Goal: Task Accomplishment & Management: Manage account settings

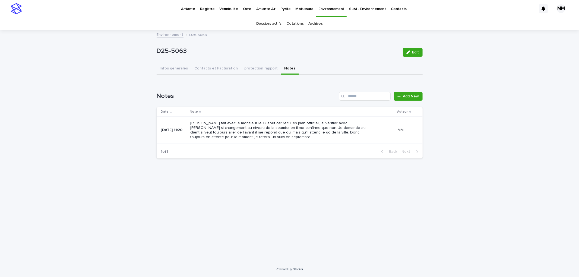
click at [168, 32] on link "Environnement" at bounding box center [170, 34] width 27 height 6
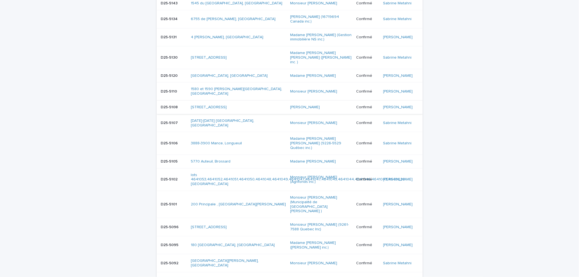
scroll to position [302, 0]
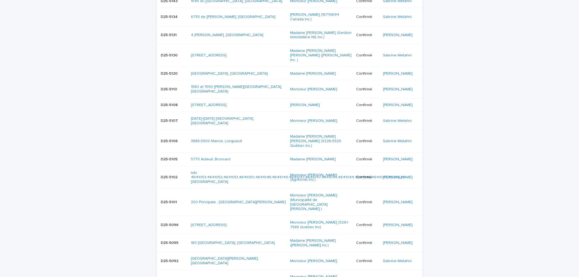
click at [273, 205] on div "200 Principale , [GEOGRAPHIC_DATA][PERSON_NAME]" at bounding box center [238, 202] width 95 height 9
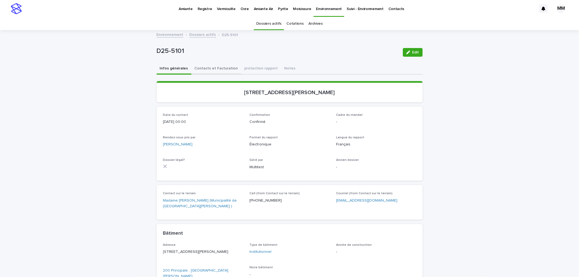
click at [220, 68] on button "Contacts et Facturation" at bounding box center [216, 68] width 50 height 11
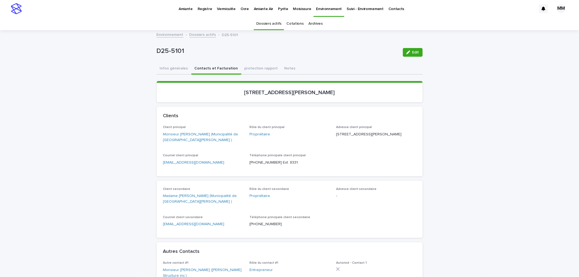
click at [287, 64] on div "Infos générales Contacts et Facturation protection rapport Notes" at bounding box center [290, 68] width 266 height 11
drag, startPoint x: 279, startPoint y: 68, endPoint x: 295, endPoint y: 75, distance: 17.4
click at [281, 69] on button "Notes" at bounding box center [290, 68] width 18 height 11
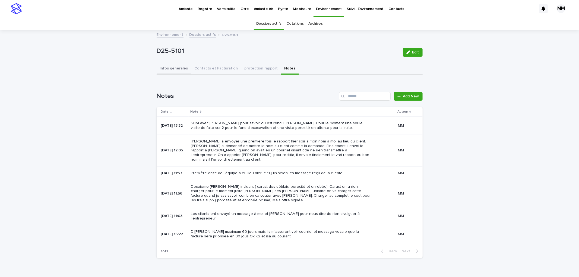
click at [171, 67] on button "Infos générales" at bounding box center [174, 68] width 35 height 11
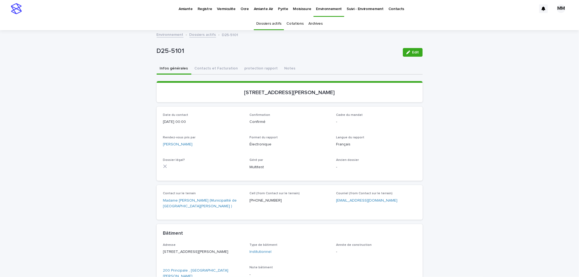
click at [331, 13] on link "Environnement" at bounding box center [329, 8] width 31 height 16
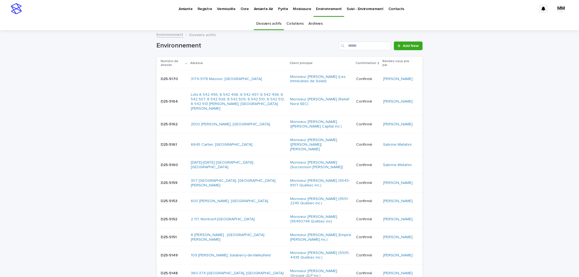
click at [260, 80] on div "3174-3178 Masson, [GEOGRAPHIC_DATA]" at bounding box center [238, 79] width 95 height 5
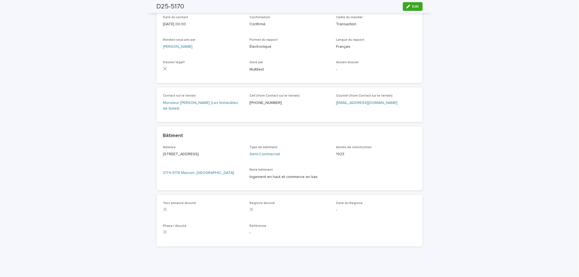
scroll to position [29, 0]
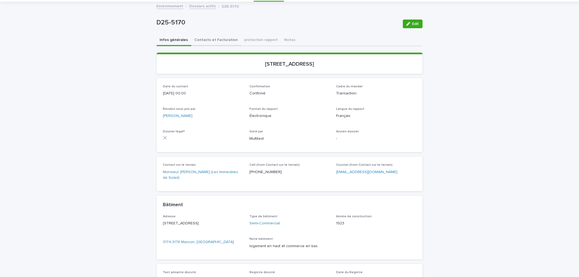
click at [213, 39] on button "Contacts et Facturation" at bounding box center [216, 40] width 50 height 11
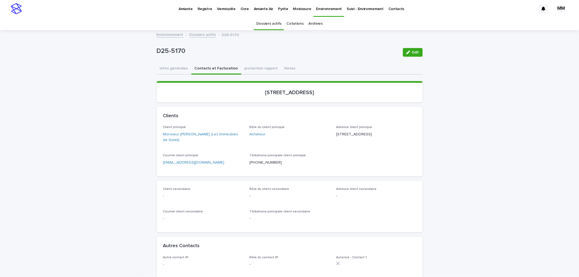
click at [386, 105] on div "Loading... Saving… [STREET_ADDRESS]" at bounding box center [290, 94] width 266 height 26
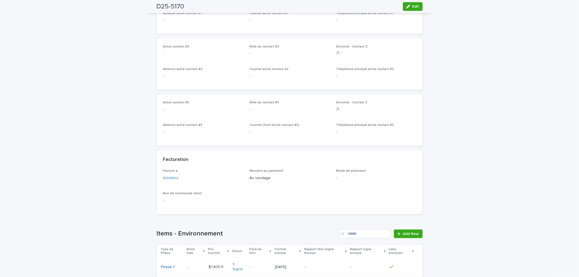
scroll to position [302, 0]
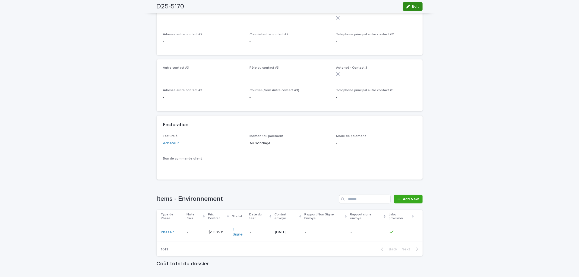
click at [416, 10] on button "Edit" at bounding box center [413, 6] width 20 height 9
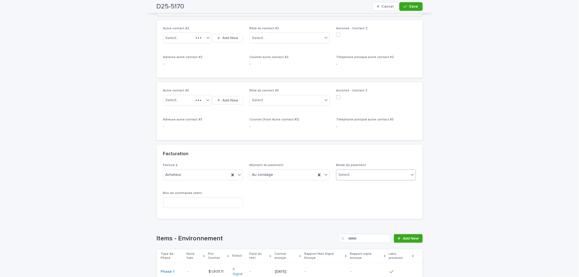
scroll to position [330, 0]
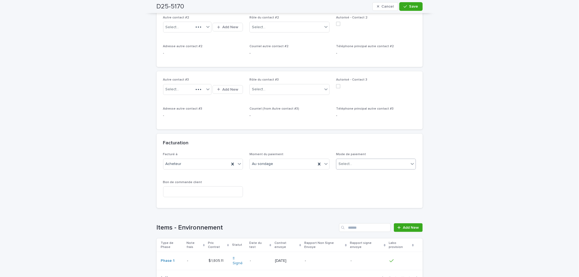
click at [364, 155] on p "Mode de paiement" at bounding box center [376, 155] width 80 height 4
click at [367, 165] on div "Select..." at bounding box center [372, 164] width 73 height 9
click at [351, 196] on div "Chèque" at bounding box center [374, 193] width 80 height 10
click at [414, 7] on span "Save" at bounding box center [413, 7] width 9 height 4
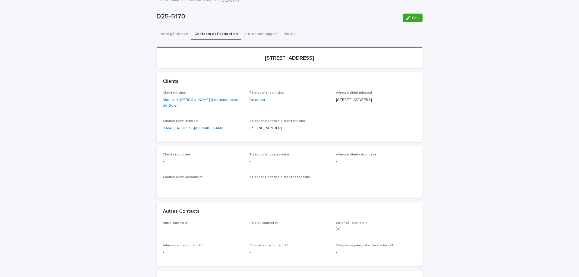
scroll to position [0, 0]
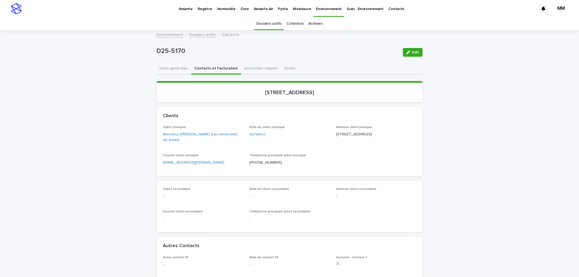
click at [178, 69] on button "Infos générales" at bounding box center [174, 68] width 35 height 11
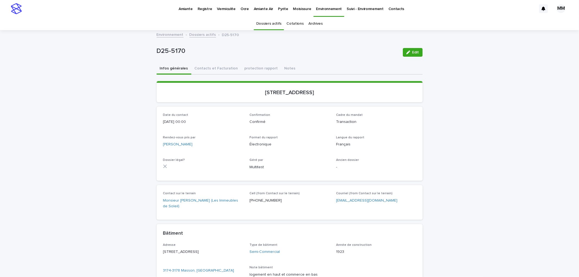
click at [403, 125] on div "Cadre du mandat Transaction" at bounding box center [376, 121] width 80 height 16
click at [327, 9] on p "Environnement" at bounding box center [329, 5] width 26 height 11
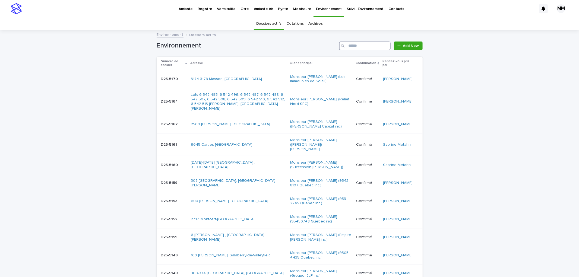
click at [356, 46] on input "Search" at bounding box center [365, 46] width 52 height 9
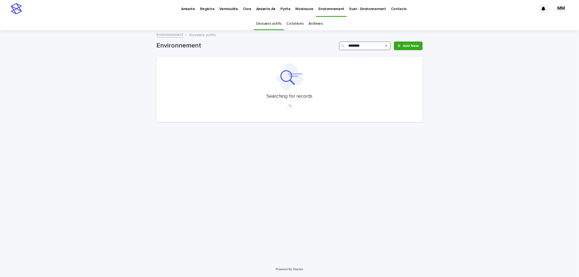
type input "********"
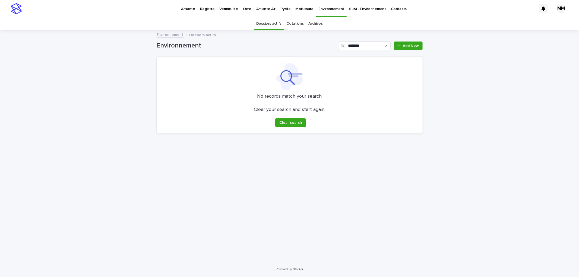
click at [297, 23] on link "Cotations" at bounding box center [294, 23] width 17 height 13
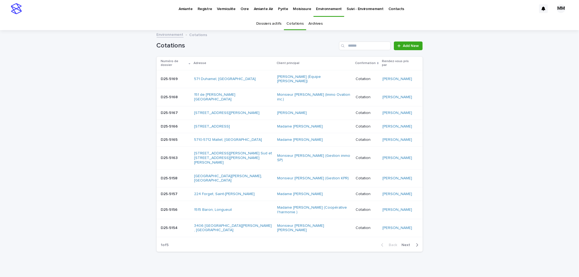
click at [311, 24] on link "Archives" at bounding box center [316, 23] width 14 height 13
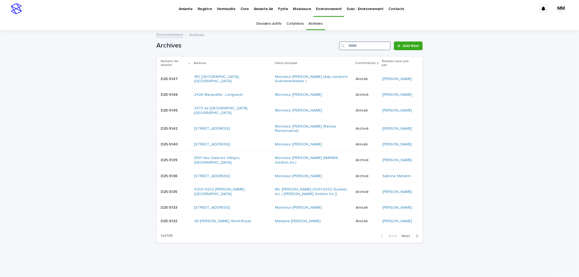
click at [368, 50] on input "Search" at bounding box center [365, 46] width 52 height 9
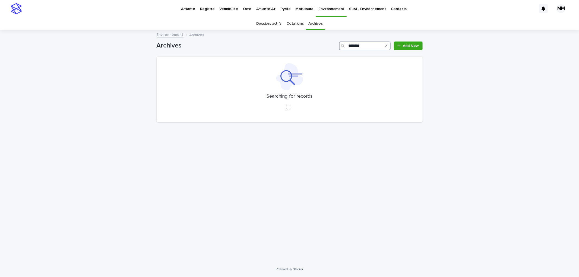
type input "********"
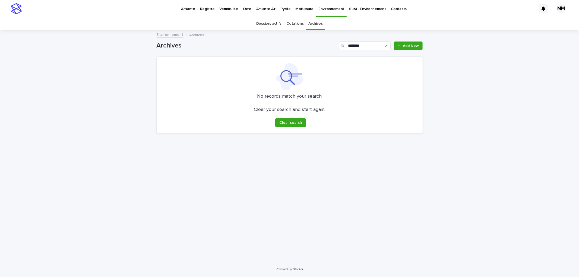
click at [261, 23] on link "Dossiers actifs" at bounding box center [268, 23] width 25 height 13
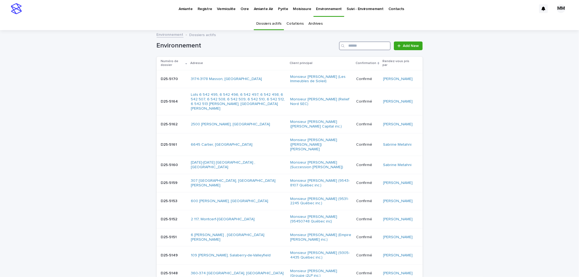
click at [374, 45] on input "Search" at bounding box center [365, 46] width 52 height 9
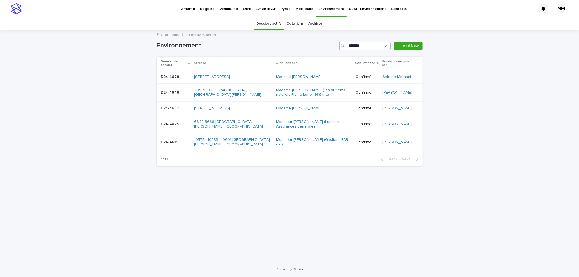
type input "********"
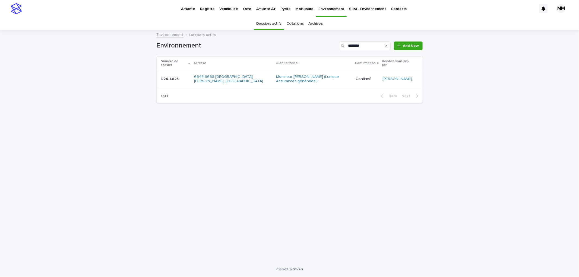
click at [186, 80] on td "D24-4623 D24-4623" at bounding box center [174, 79] width 35 height 18
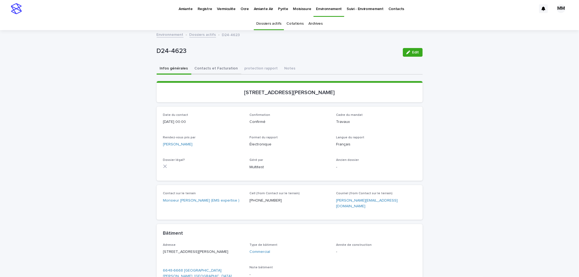
click at [221, 66] on button "Contacts et Facturation" at bounding box center [216, 68] width 50 height 11
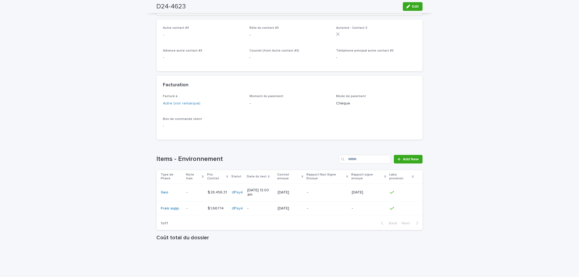
scroll to position [442, 0]
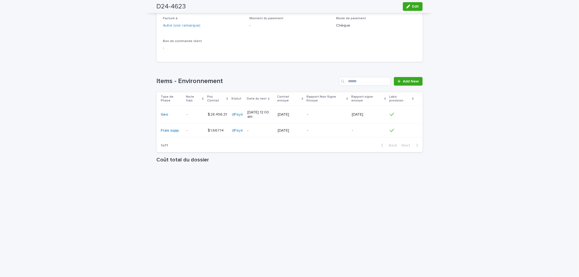
click at [336, 128] on p "-" at bounding box center [327, 130] width 40 height 5
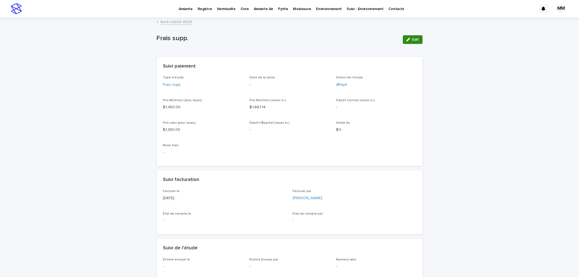
click at [404, 38] on button "Edit" at bounding box center [413, 39] width 20 height 9
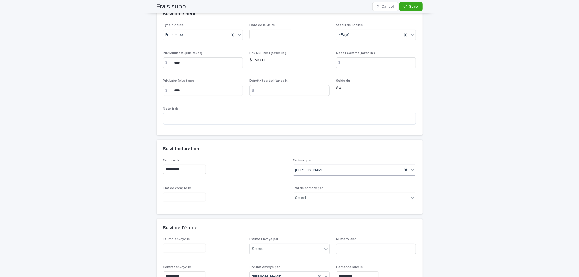
scroll to position [203, 0]
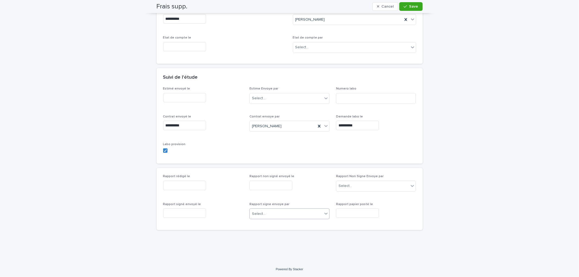
click at [278, 215] on div "Select..." at bounding box center [286, 214] width 73 height 9
click at [352, 210] on input "text" at bounding box center [357, 214] width 43 height 10
click at [323, 128] on button "Previous Month" at bounding box center [324, 129] width 9 height 9
click at [323, 127] on button "Previous Month" at bounding box center [324, 129] width 9 height 9
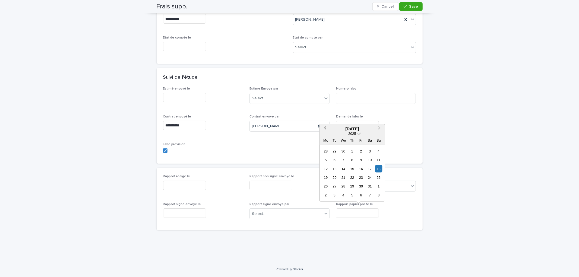
click at [323, 127] on button "Previous Month" at bounding box center [324, 129] width 9 height 9
click at [417, 139] on div "**********" at bounding box center [290, 125] width 266 height 77
click at [364, 211] on input "text" at bounding box center [357, 214] width 43 height 10
click at [295, 208] on div "Rapport signe envoye par Select..." at bounding box center [290, 213] width 80 height 21
click at [351, 212] on input "text" at bounding box center [357, 214] width 43 height 10
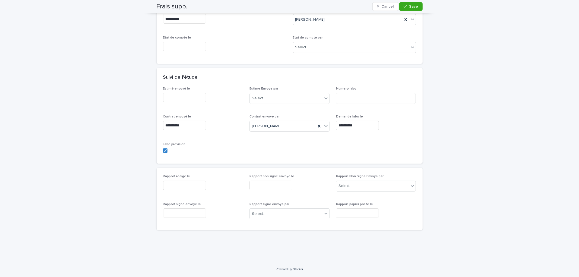
drag, startPoint x: 200, startPoint y: 210, endPoint x: 197, endPoint y: 213, distance: 4.4
click at [199, 211] on div "Rapport signé envoyé le" at bounding box center [203, 213] width 80 height 20
click at [194, 214] on input "text" at bounding box center [184, 214] width 43 height 10
click at [154, 129] on button "Previous Month" at bounding box center [151, 129] width 9 height 9
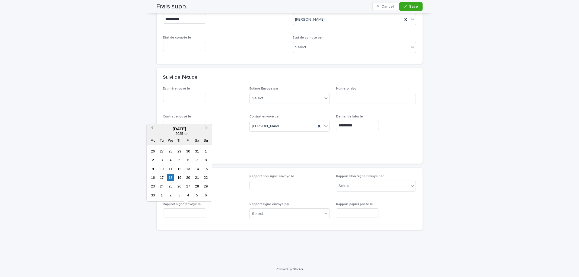
click at [154, 129] on button "Previous Month" at bounding box center [151, 129] width 9 height 9
click at [154, 128] on button "Previous Month" at bounding box center [151, 129] width 9 height 9
click at [152, 128] on span "Previous Month" at bounding box center [152, 128] width 0 height 7
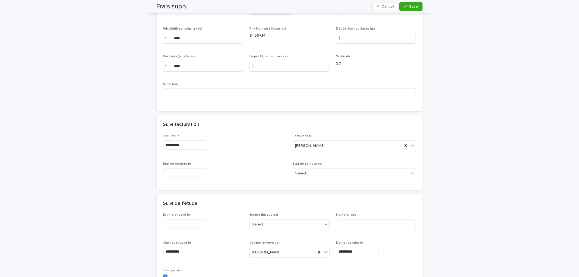
scroll to position [0, 0]
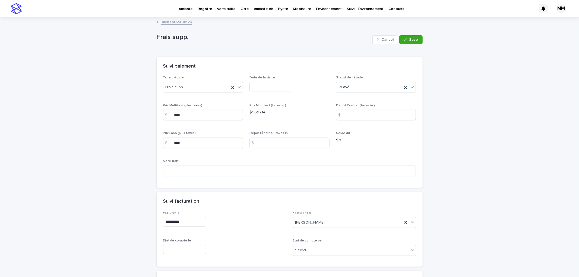
click at [181, 23] on link "Back to D24-4623" at bounding box center [176, 21] width 31 height 6
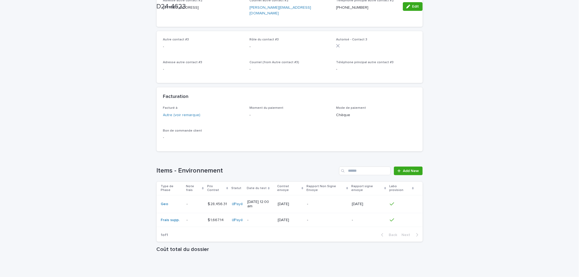
scroll to position [440, 0]
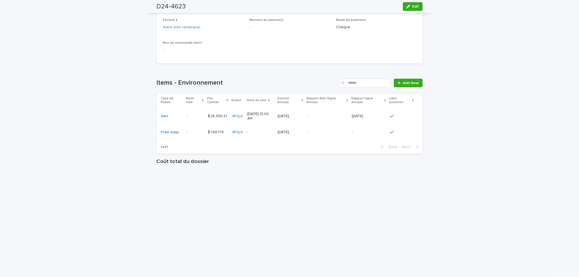
click at [360, 130] on p "-" at bounding box center [369, 132] width 34 height 5
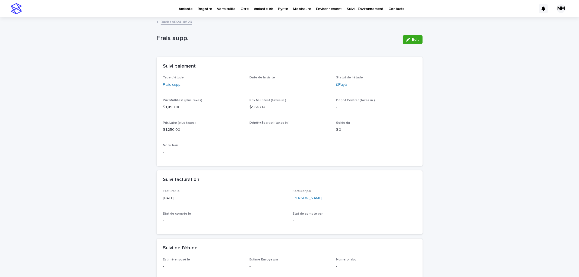
click at [189, 20] on div "Back to D24-4623" at bounding box center [290, 22] width 272 height 8
click at [189, 23] on div "Back to D24-4623" at bounding box center [290, 22] width 272 height 8
click at [188, 24] on link "Back to D24-4623" at bounding box center [176, 21] width 31 height 6
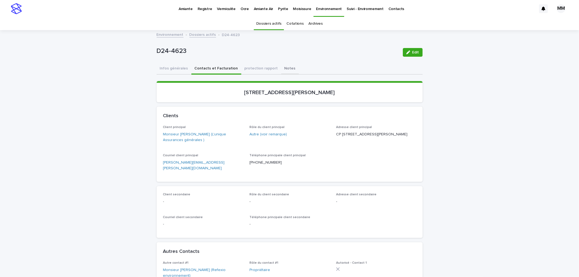
scroll to position [17, 0]
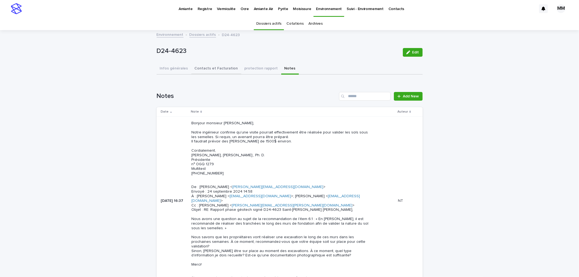
click at [217, 68] on button "Contacts et Facturation" at bounding box center [216, 68] width 50 height 11
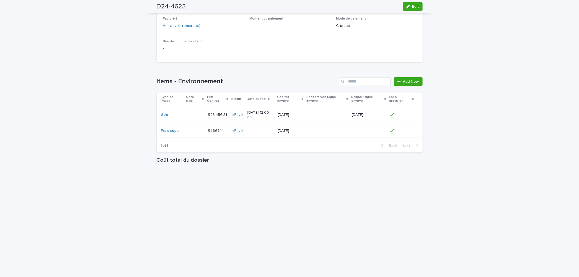
scroll to position [442, 0]
click at [361, 128] on p "-" at bounding box center [369, 130] width 34 height 5
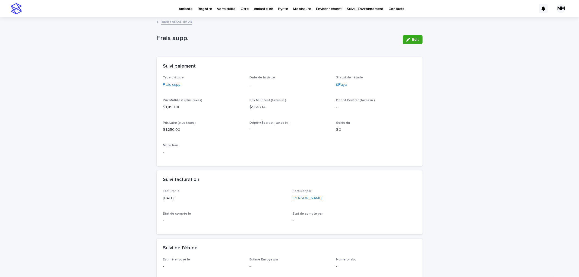
click at [180, 23] on link "Back to D24-4623" at bounding box center [176, 21] width 31 height 6
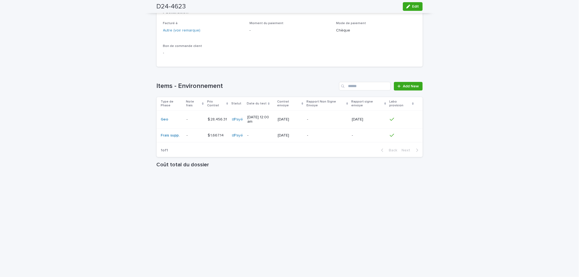
scroll to position [440, 0]
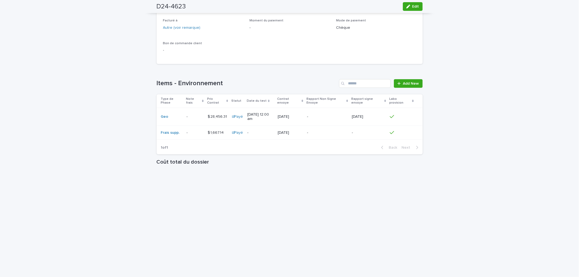
click at [341, 128] on div "-" at bounding box center [327, 132] width 40 height 9
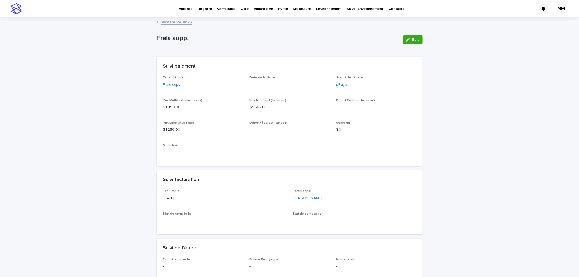
click at [316, 8] on p "Environnement" at bounding box center [329, 5] width 26 height 11
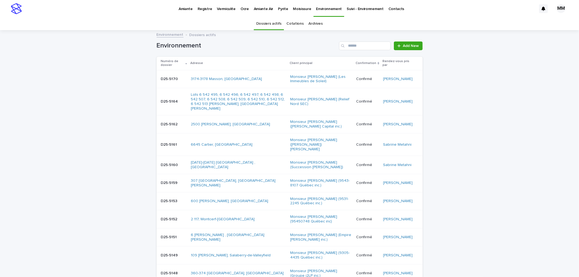
click at [293, 25] on link "Cotations" at bounding box center [294, 23] width 17 height 13
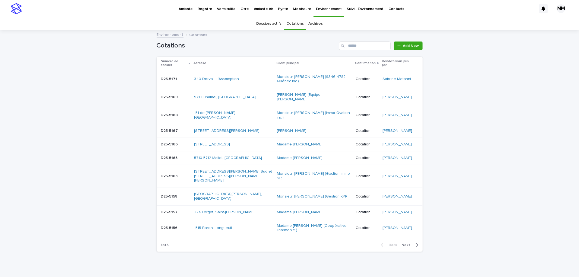
click at [262, 23] on link "Dossiers actifs" at bounding box center [268, 23] width 25 height 13
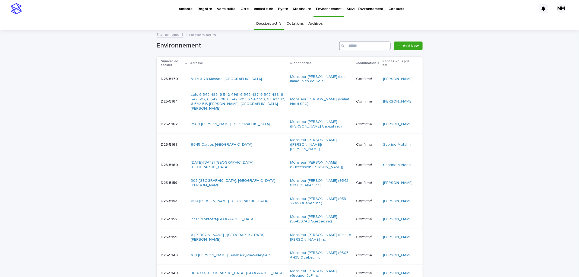
click at [362, 46] on input "Search" at bounding box center [365, 46] width 52 height 9
type input "********"
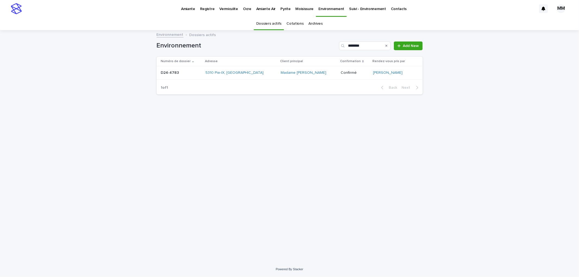
click at [198, 72] on p at bounding box center [181, 73] width 40 height 5
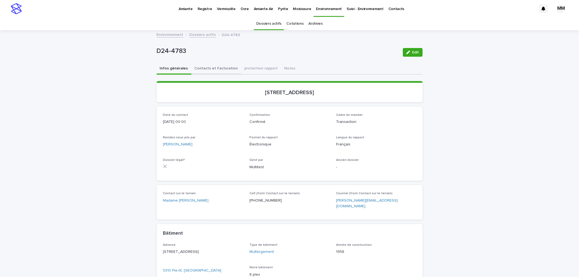
click at [214, 69] on button "Contacts et Facturation" at bounding box center [216, 68] width 50 height 11
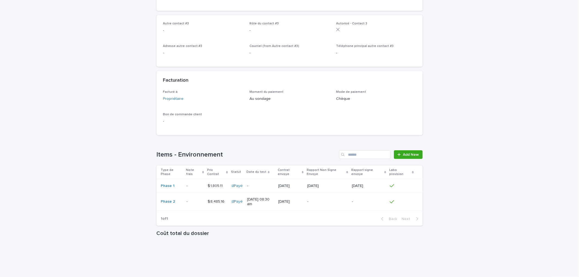
scroll to position [362, 0]
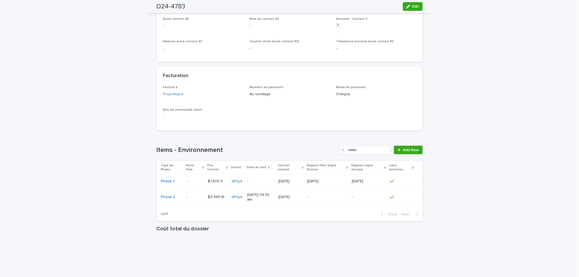
click at [322, 196] on td "-" at bounding box center [327, 197] width 45 height 18
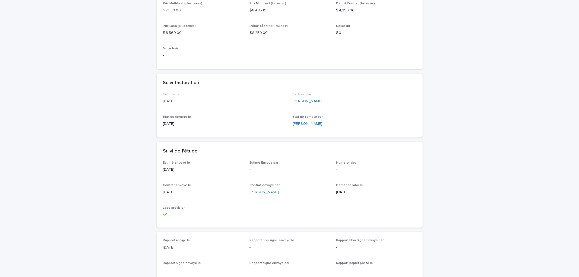
scroll to position [150, 0]
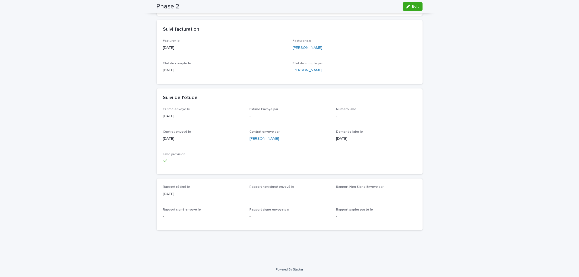
drag, startPoint x: 413, startPoint y: 4, endPoint x: 268, endPoint y: 264, distance: 298.0
click at [413, 4] on button "Edit" at bounding box center [413, 6] width 20 height 9
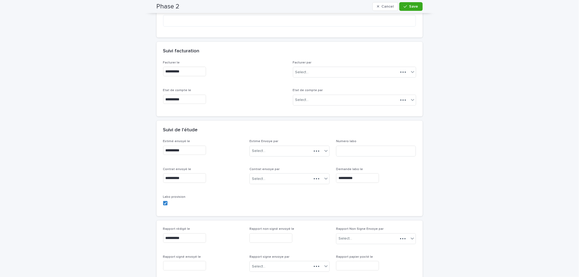
scroll to position [177, 0]
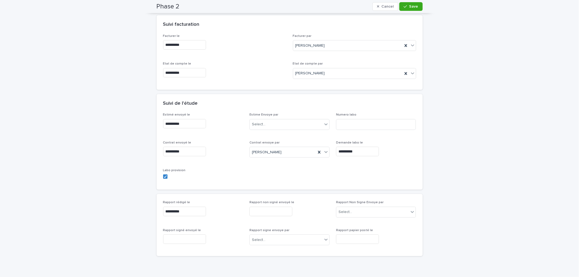
click at [274, 212] on input "text" at bounding box center [271, 212] width 43 height 10
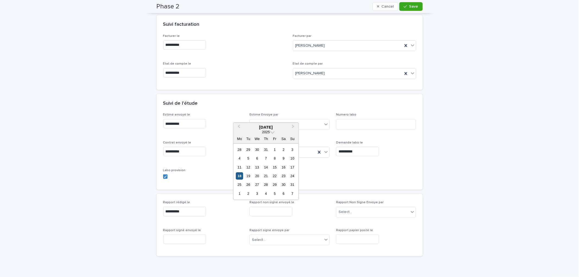
click at [242, 173] on div "18" at bounding box center [239, 175] width 7 height 7
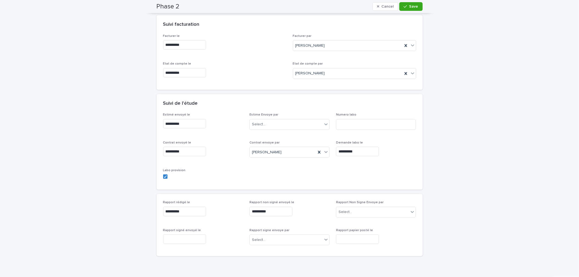
click at [270, 213] on input "**********" at bounding box center [271, 212] width 43 height 10
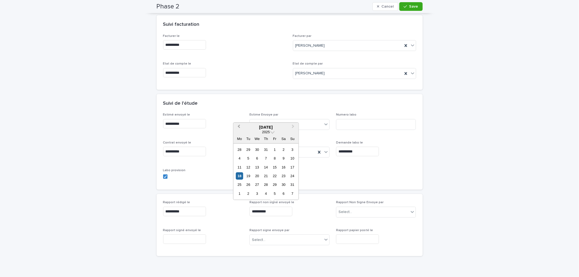
click at [241, 128] on button "Previous Month" at bounding box center [238, 127] width 9 height 9
click at [249, 157] on div "6" at bounding box center [248, 158] width 7 height 7
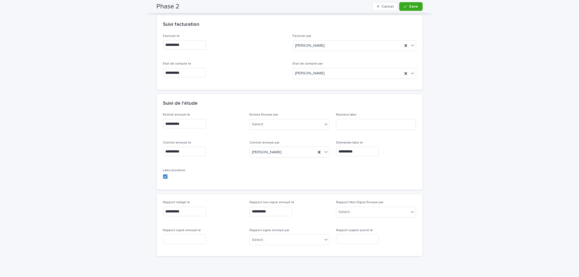
type input "**********"
drag, startPoint x: 371, startPoint y: 214, endPoint x: 369, endPoint y: 208, distance: 5.9
click at [371, 213] on div "Select..." at bounding box center [372, 212] width 73 height 9
type input "***"
click at [360, 219] on div "[PERSON_NAME]" at bounding box center [374, 223] width 80 height 10
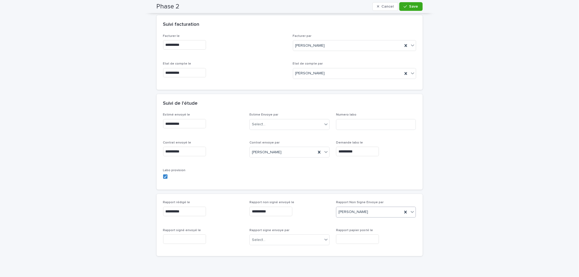
click at [196, 240] on input "text" at bounding box center [184, 240] width 43 height 10
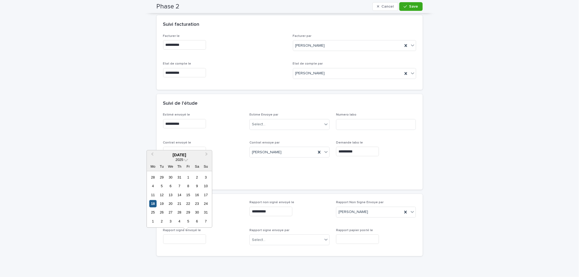
click at [154, 205] on div "18" at bounding box center [152, 203] width 7 height 7
type input "**********"
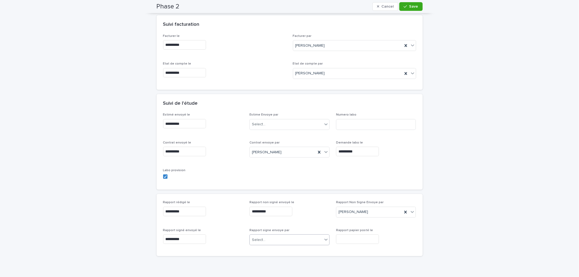
click at [264, 241] on div "Select..." at bounding box center [286, 240] width 73 height 9
click at [262, 240] on div "Select..." at bounding box center [259, 240] width 14 height 6
type input "***"
click at [271, 230] on div "[PERSON_NAME]" at bounding box center [288, 230] width 80 height 10
drag, startPoint x: 189, startPoint y: 240, endPoint x: 193, endPoint y: 238, distance: 4.5
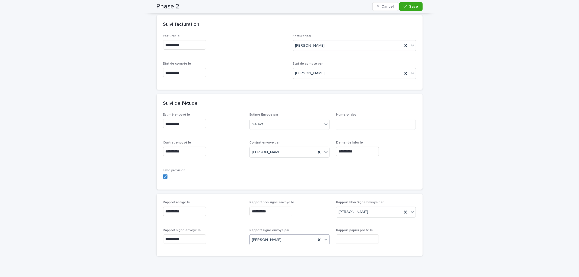
click at [191, 240] on input "**********" at bounding box center [184, 240] width 43 height 10
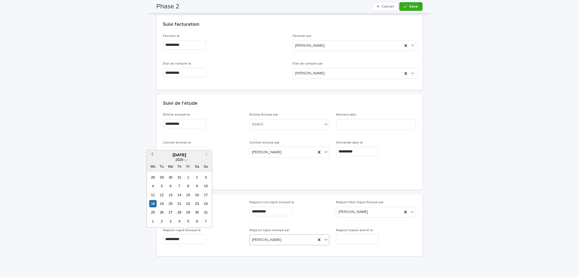
click at [152, 155] on span "Previous Month" at bounding box center [152, 154] width 0 height 7
click at [153, 194] on div "12" at bounding box center [152, 194] width 7 height 7
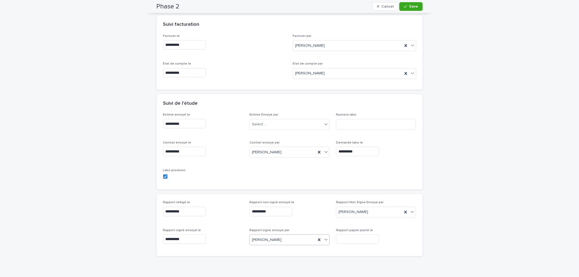
type input "**********"
click at [415, 6] on span "Save" at bounding box center [413, 7] width 9 height 4
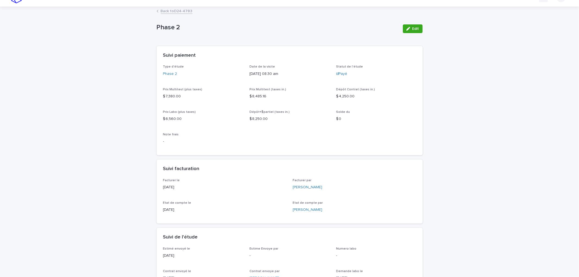
scroll to position [0, 0]
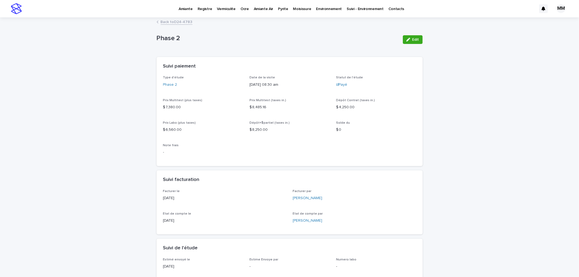
click at [169, 23] on link "Back to D24-4783" at bounding box center [177, 21] width 32 height 6
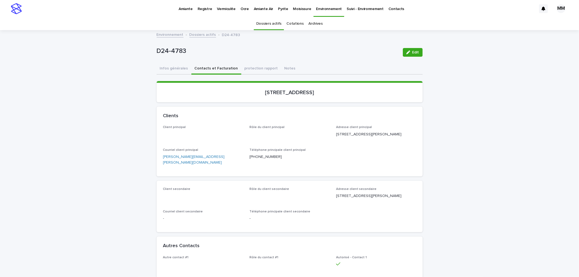
scroll to position [17, 0]
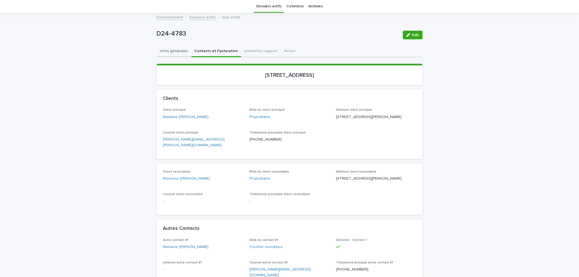
drag, startPoint x: 169, startPoint y: 48, endPoint x: 448, endPoint y: 50, distance: 279.2
click at [170, 48] on button "Infos générales" at bounding box center [174, 51] width 35 height 11
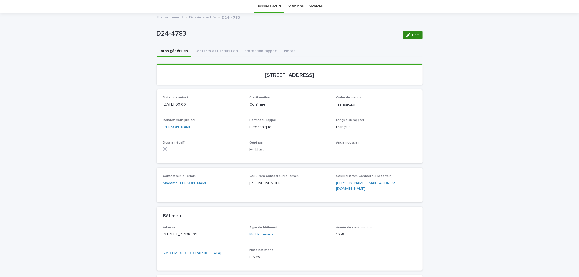
click at [408, 35] on icon "button" at bounding box center [409, 35] width 4 height 4
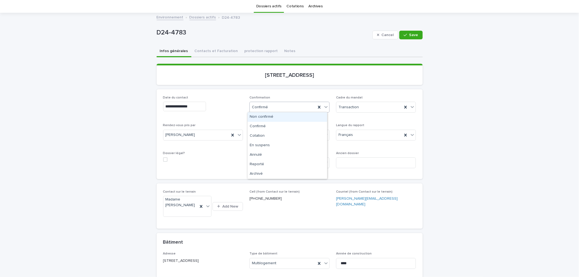
click at [276, 110] on div "Confirmé" at bounding box center [283, 107] width 66 height 9
click at [271, 175] on div "Archivé" at bounding box center [288, 174] width 80 height 10
click at [417, 31] on button "Save" at bounding box center [410, 35] width 23 height 9
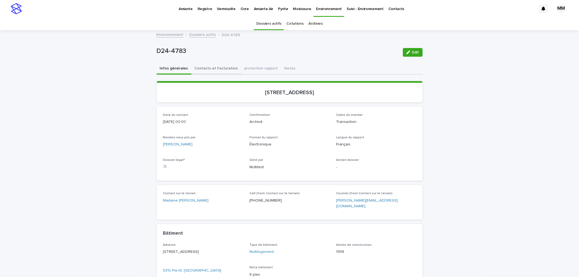
click at [214, 68] on button "Contacts et Facturation" at bounding box center [216, 68] width 50 height 11
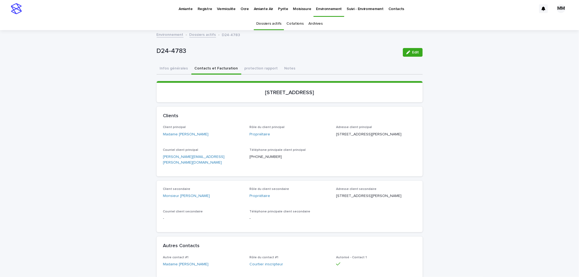
click at [330, 8] on p "Environnement" at bounding box center [329, 5] width 26 height 11
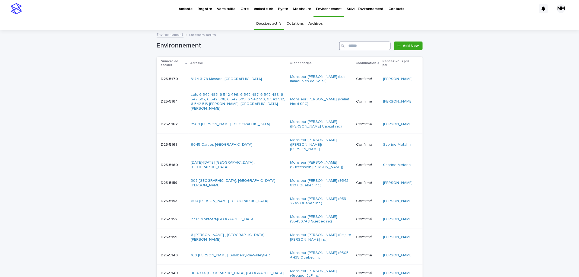
click at [355, 47] on input "Search" at bounding box center [365, 46] width 52 height 9
type input "********"
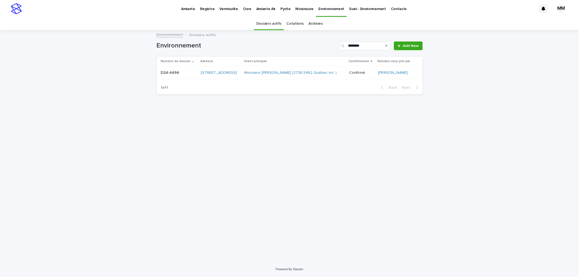
click at [188, 73] on p at bounding box center [179, 73] width 36 height 5
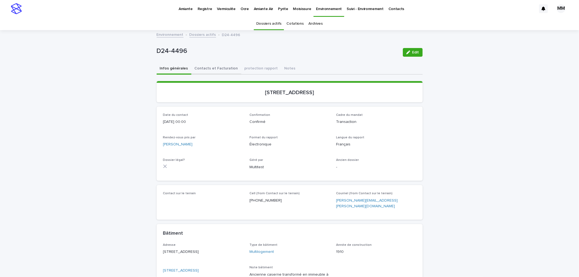
click at [221, 66] on button "Contacts et Facturation" at bounding box center [216, 68] width 50 height 11
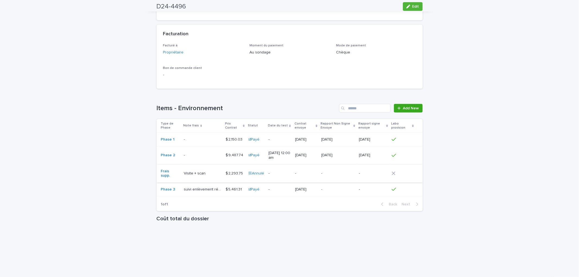
scroll to position [463, 0]
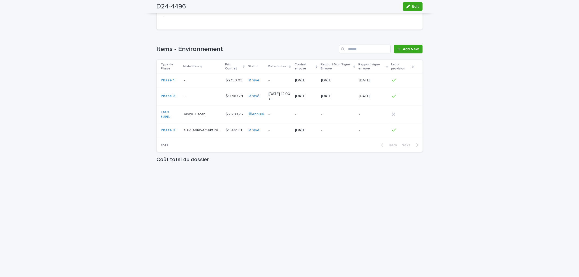
click at [349, 128] on p "-" at bounding box center [338, 130] width 33 height 5
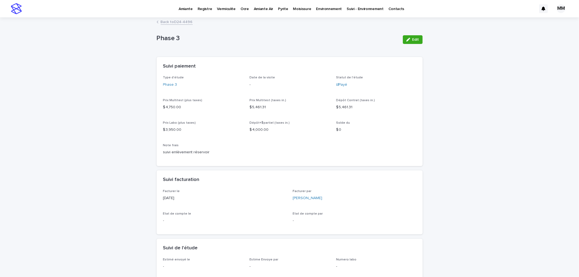
click at [175, 21] on link "Back to D24-4496" at bounding box center [177, 21] width 32 height 6
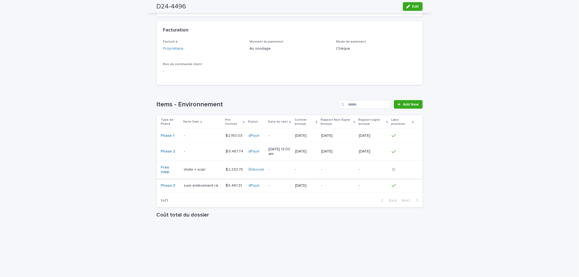
scroll to position [409, 0]
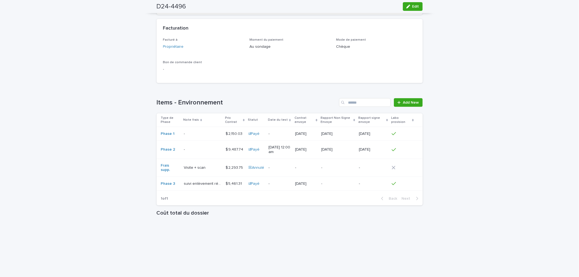
click at [198, 177] on td "suivi enlèvement réservoir suivi enlèvement réservoir" at bounding box center [203, 184] width 42 height 14
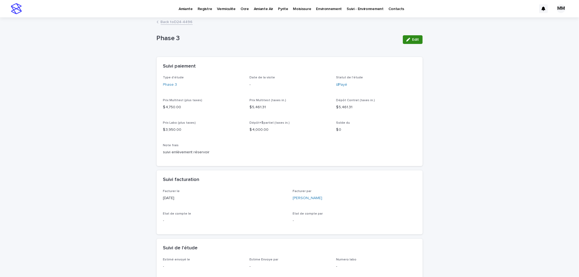
click at [409, 38] on div "button" at bounding box center [410, 40] width 6 height 4
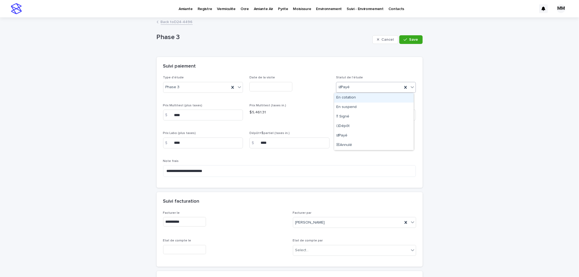
click at [410, 88] on icon at bounding box center [412, 86] width 5 height 5
click at [350, 145] on div "☒Annulé" at bounding box center [374, 146] width 80 height 10
click at [416, 37] on button "Save" at bounding box center [410, 39] width 23 height 9
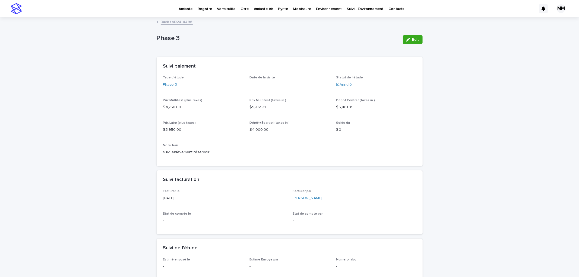
click at [181, 23] on link "Back to D24-4496" at bounding box center [177, 21] width 32 height 6
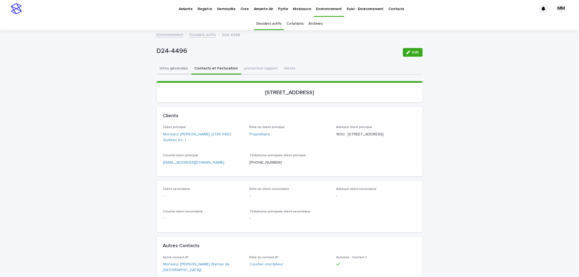
click at [175, 67] on button "Infos générales" at bounding box center [174, 68] width 35 height 11
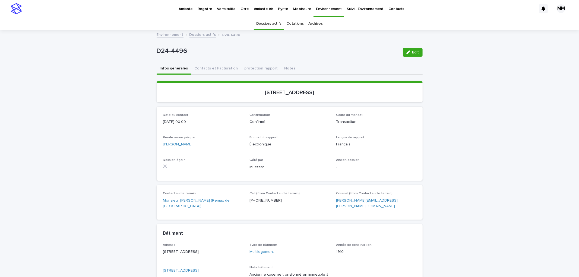
drag, startPoint x: 417, startPoint y: 49, endPoint x: 285, endPoint y: 133, distance: 155.5
click at [416, 50] on button "Edit" at bounding box center [413, 52] width 20 height 9
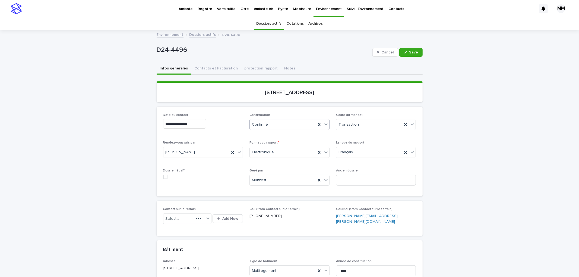
click at [274, 123] on div "Confirmé" at bounding box center [283, 124] width 66 height 9
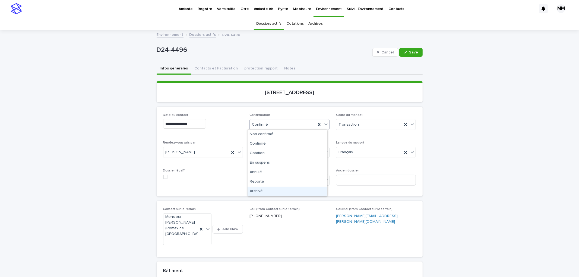
click at [269, 189] on div "Archivé" at bounding box center [288, 192] width 80 height 10
click at [406, 54] on div "button" at bounding box center [406, 53] width 5 height 4
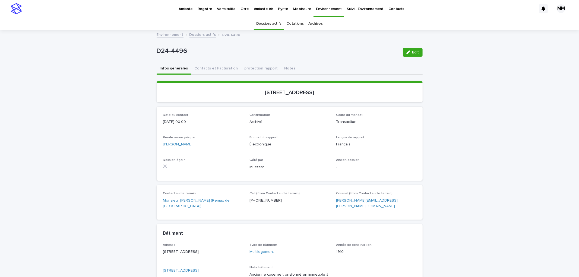
click at [295, 21] on link "Cotations" at bounding box center [294, 23] width 17 height 13
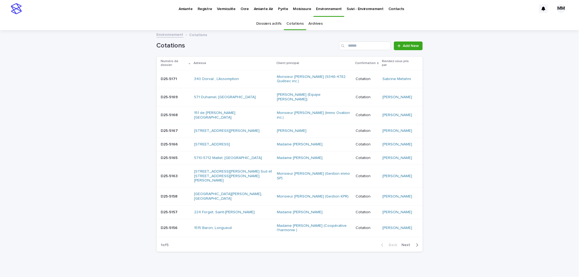
click at [405, 247] on span "Next" at bounding box center [408, 245] width 12 height 4
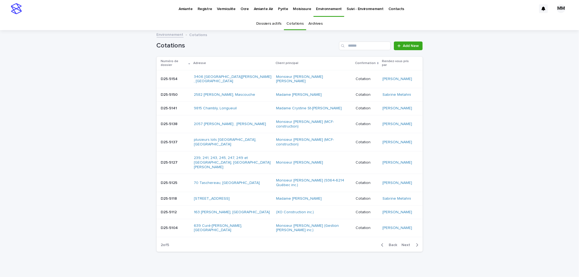
click at [382, 248] on div "button" at bounding box center [383, 245] width 5 height 5
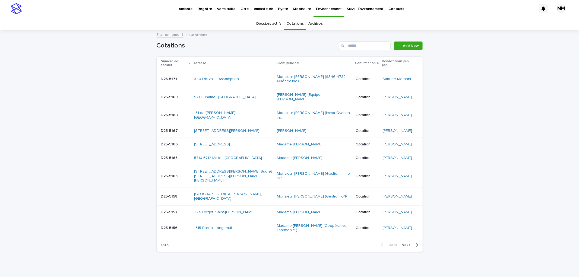
click at [251, 99] on div "571 Duhamel, [GEOGRAPHIC_DATA]" at bounding box center [233, 97] width 78 height 5
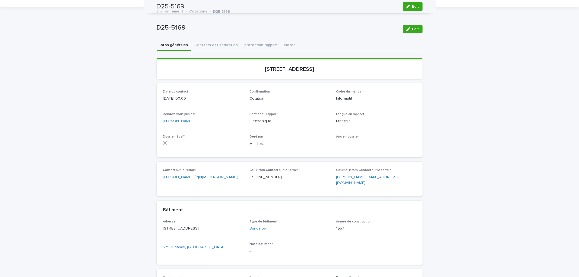
scroll to position [23, 0]
click at [175, 44] on button "Infos générales" at bounding box center [174, 45] width 35 height 11
click at [204, 43] on button "Contacts et Facturation" at bounding box center [216, 45] width 50 height 11
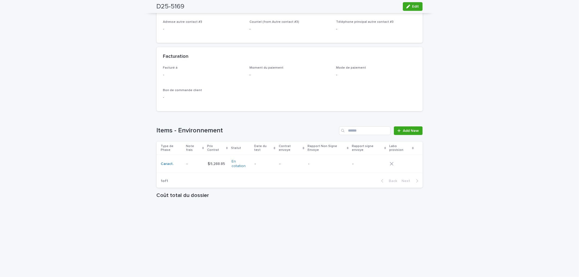
scroll to position [385, 0]
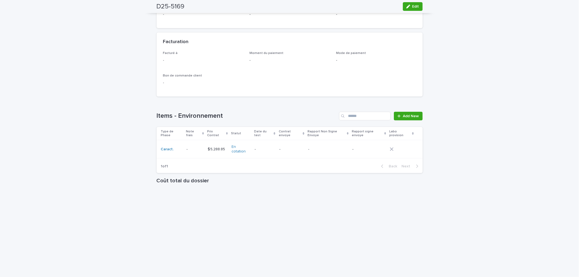
click at [293, 147] on p "-" at bounding box center [291, 149] width 25 height 5
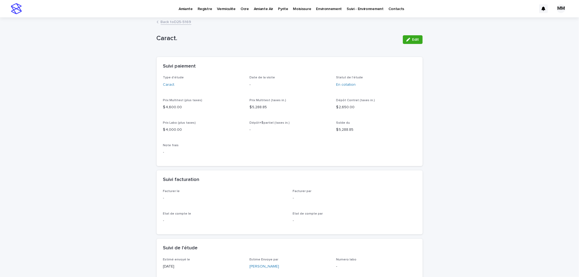
click at [179, 25] on div "Back to D25-5169" at bounding box center [290, 22] width 272 height 8
click at [182, 24] on link "Back to D25-5169" at bounding box center [176, 21] width 31 height 6
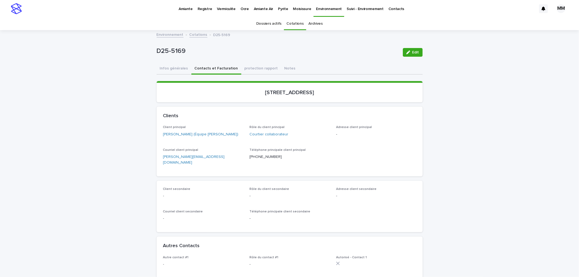
click at [292, 22] on link "Cotations" at bounding box center [294, 23] width 17 height 13
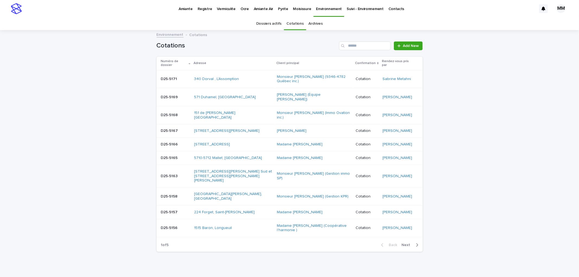
click at [410, 247] on span "Next" at bounding box center [408, 245] width 12 height 4
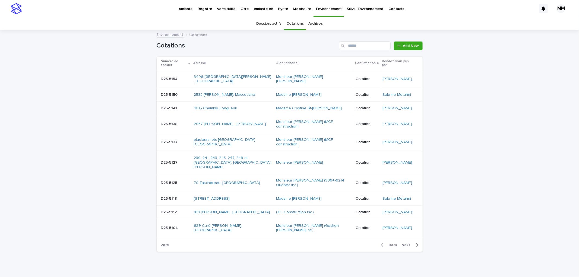
click at [182, 113] on div "D25-5141 D25-5141" at bounding box center [175, 108] width 29 height 9
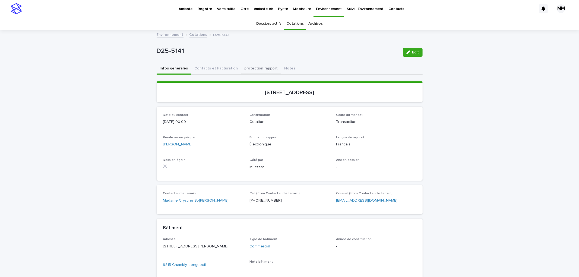
click at [223, 68] on button "Contacts et Facturation" at bounding box center [216, 68] width 50 height 11
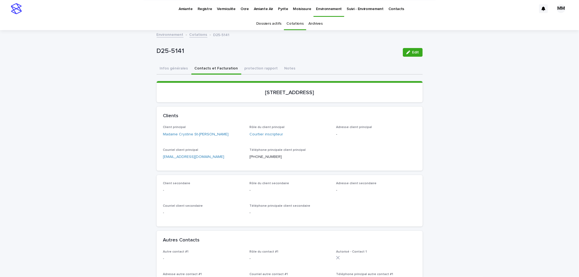
click at [174, 67] on button "Infos générales" at bounding box center [174, 68] width 35 height 11
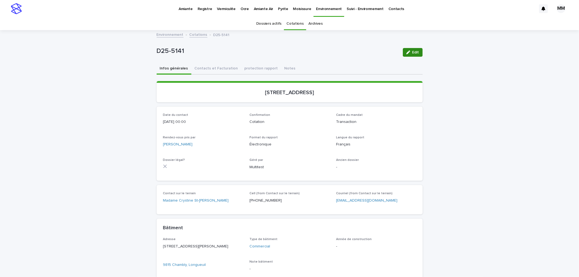
click at [404, 53] on button "Edit" at bounding box center [413, 52] width 20 height 9
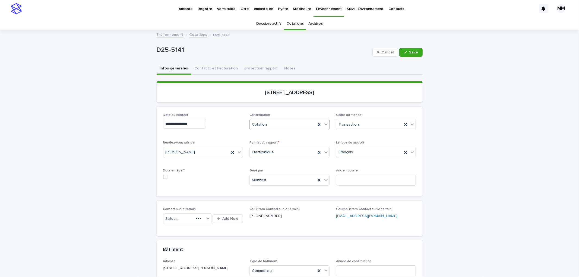
click at [270, 121] on div "Cotation" at bounding box center [283, 124] width 66 height 9
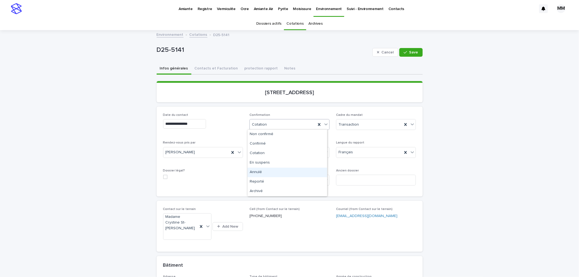
drag, startPoint x: 272, startPoint y: 178, endPoint x: 332, endPoint y: 115, distance: 86.6
click at [268, 172] on div "Annulé" at bounding box center [288, 173] width 80 height 10
click at [407, 50] on button "Save" at bounding box center [410, 52] width 23 height 9
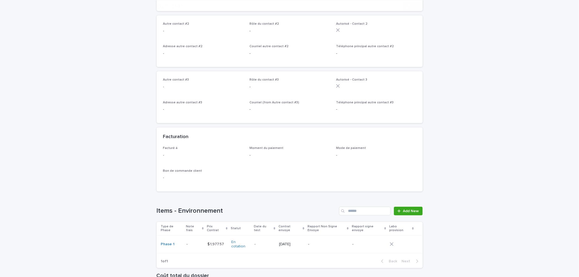
scroll to position [302, 0]
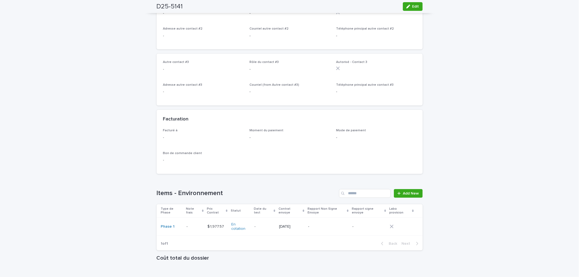
click at [350, 218] on td "-" at bounding box center [369, 227] width 38 height 18
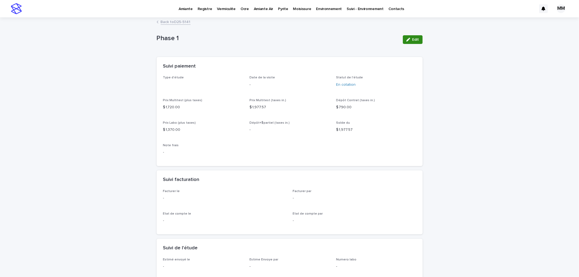
click at [417, 37] on button "Edit" at bounding box center [413, 39] width 20 height 9
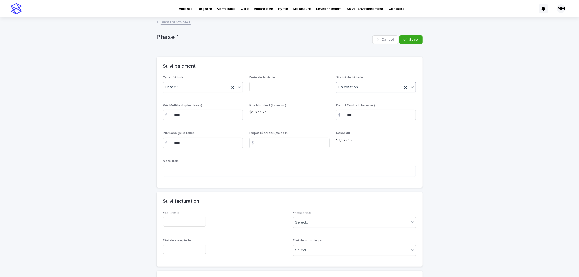
click at [365, 83] on div "En cotation" at bounding box center [369, 87] width 66 height 9
click at [360, 146] on div "☒Annulé" at bounding box center [374, 146] width 80 height 10
click at [407, 39] on div "button" at bounding box center [406, 40] width 5 height 4
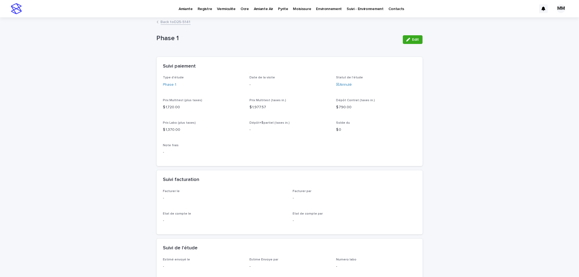
click at [172, 19] on link "Back to D25-5141" at bounding box center [176, 21] width 30 height 6
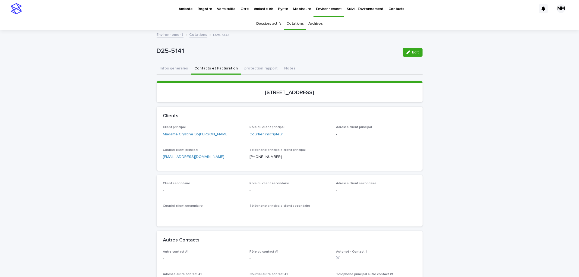
click at [292, 25] on link "Cotations" at bounding box center [294, 23] width 17 height 13
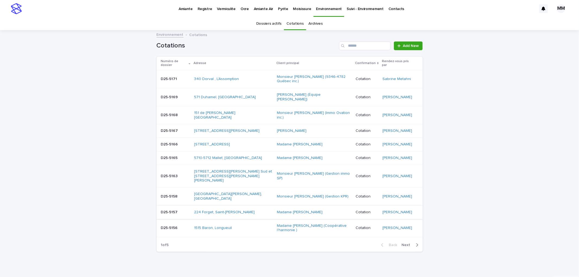
scroll to position [26, 0]
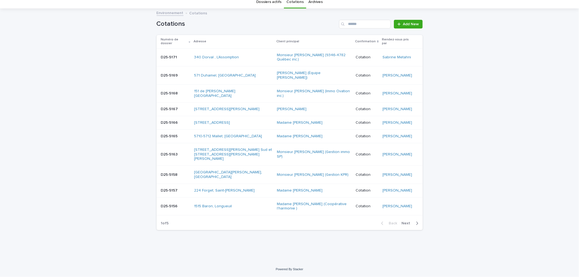
click at [263, 73] on div "571 Duhamel, [GEOGRAPHIC_DATA]" at bounding box center [233, 75] width 78 height 5
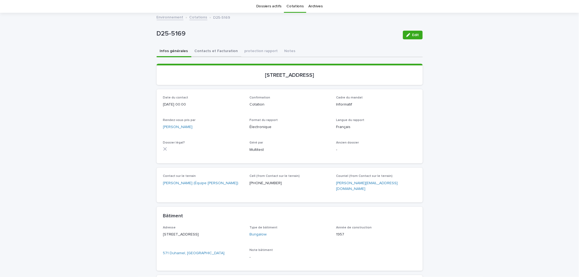
click at [205, 53] on button "Contacts et Facturation" at bounding box center [216, 51] width 50 height 11
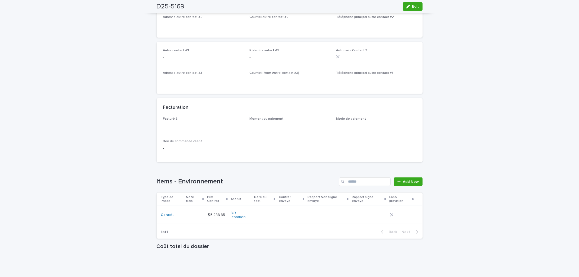
click at [333, 211] on div "-" at bounding box center [328, 215] width 40 height 9
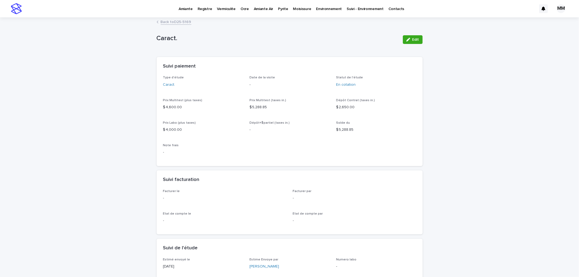
click at [175, 24] on link "Back to D25-5169" at bounding box center [176, 21] width 31 height 6
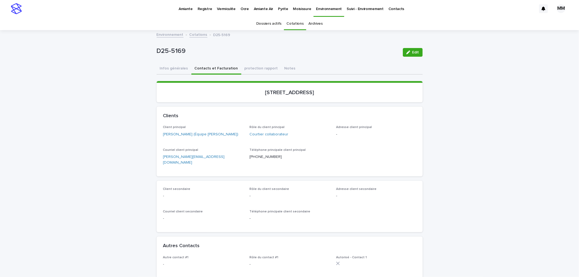
click at [290, 23] on link "Cotations" at bounding box center [294, 23] width 17 height 13
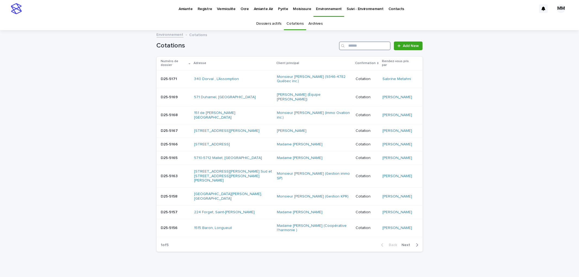
click at [376, 47] on input "Search" at bounding box center [365, 46] width 52 height 9
type input "********"
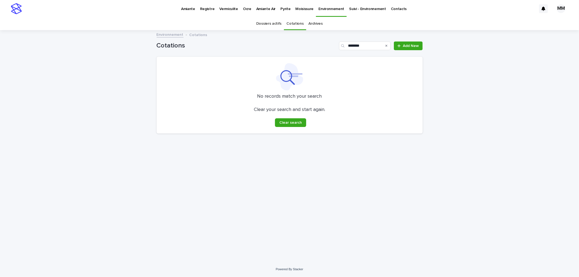
click at [295, 27] on link "Cotations" at bounding box center [294, 23] width 17 height 13
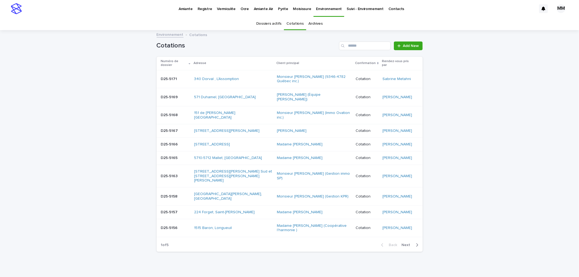
click at [264, 23] on link "Dossiers actifs" at bounding box center [268, 23] width 25 height 13
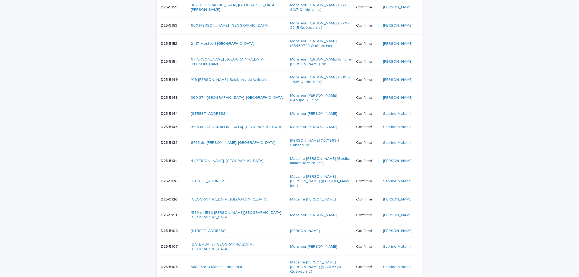
scroll to position [181, 0]
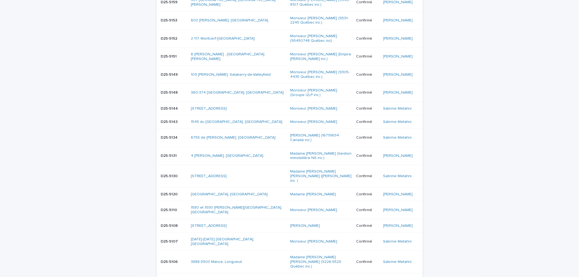
click at [262, 192] on div "[GEOGRAPHIC_DATA], [GEOGRAPHIC_DATA]" at bounding box center [238, 194] width 95 height 5
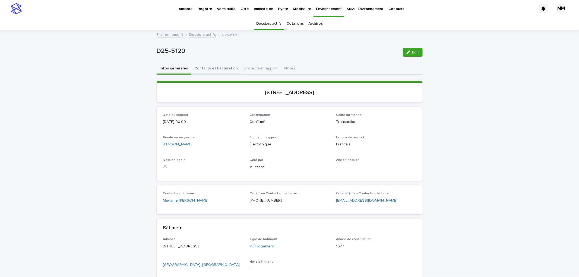
click at [219, 69] on button "Contacts et Facturation" at bounding box center [216, 68] width 50 height 11
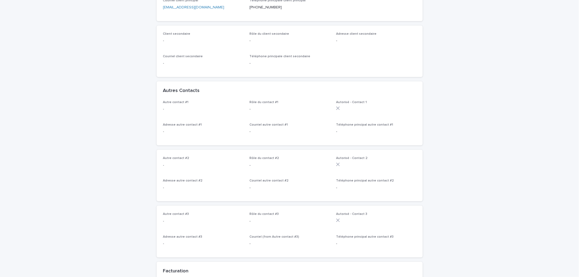
scroll to position [332, 0]
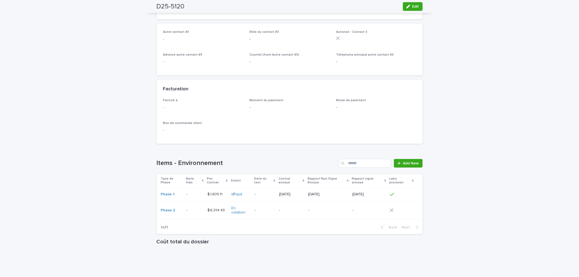
click at [332, 213] on div "-" at bounding box center [328, 210] width 40 height 9
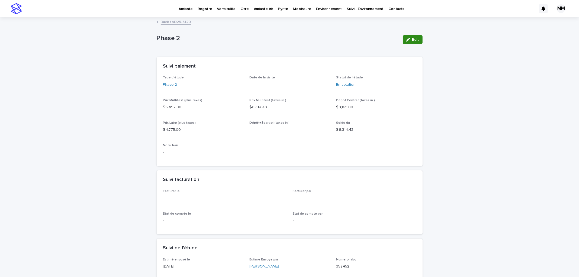
click at [420, 39] on button "Edit" at bounding box center [413, 39] width 20 height 9
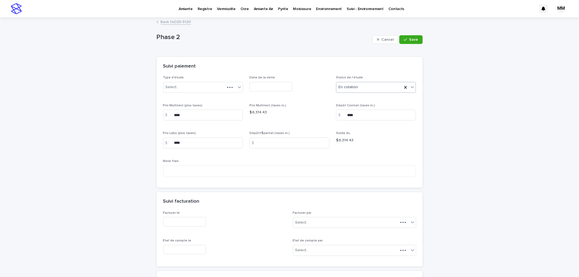
click at [366, 86] on div "En cotation" at bounding box center [369, 87] width 66 height 9
click at [412, 40] on span "Save" at bounding box center [413, 40] width 9 height 4
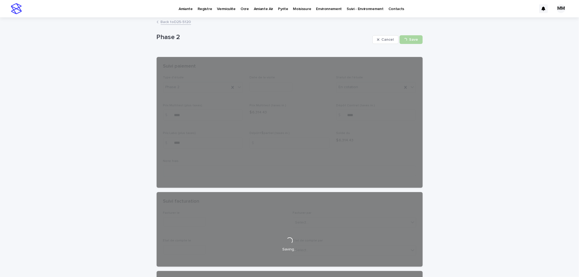
click at [172, 22] on link "Back to D25-5120" at bounding box center [176, 21] width 30 height 6
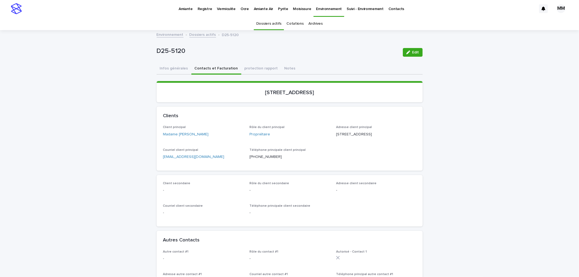
scroll to position [17, 0]
